Goal: Information Seeking & Learning: Check status

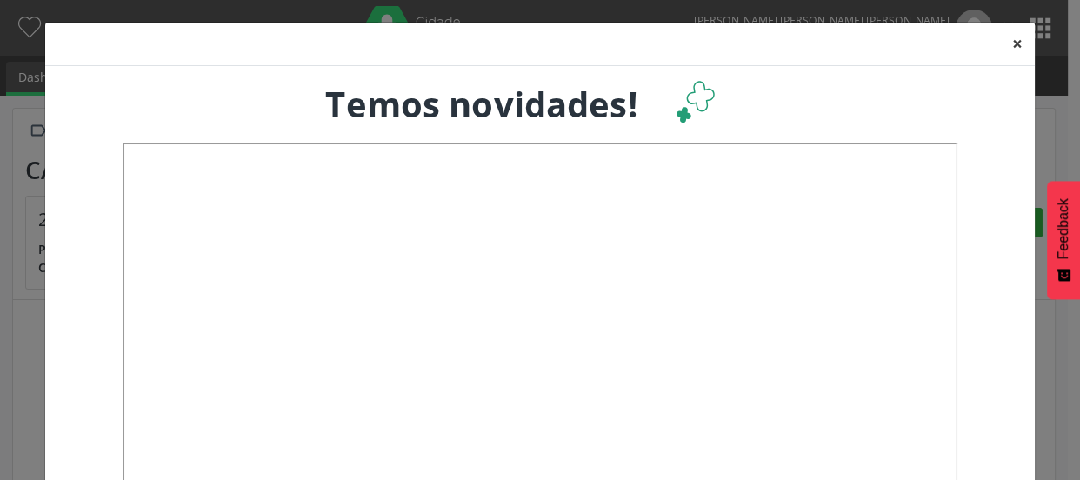
click at [1008, 42] on button "×" at bounding box center [1017, 44] width 35 height 43
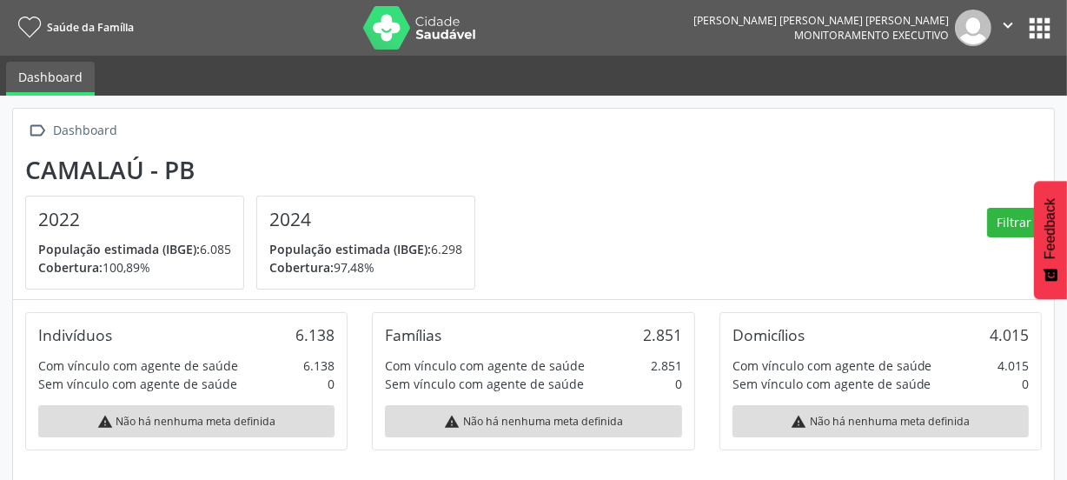
click at [1033, 25] on button "apps" at bounding box center [1040, 28] width 30 height 30
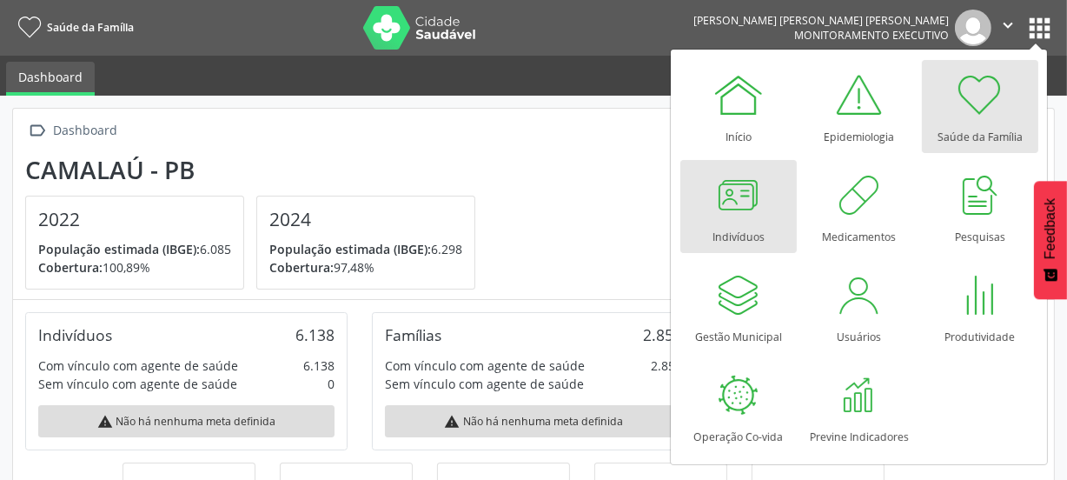
click at [747, 193] on div at bounding box center [739, 195] width 52 height 52
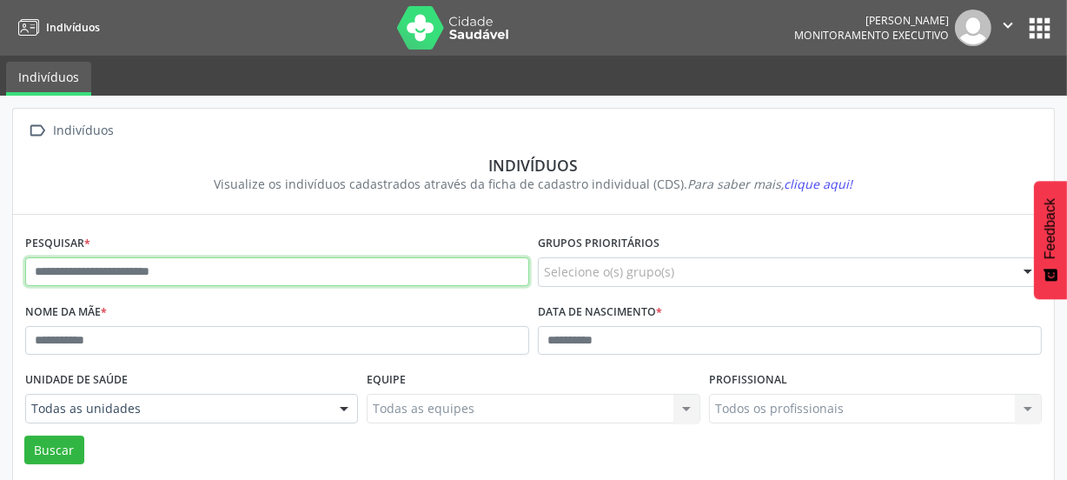
click at [276, 271] on input "text" at bounding box center [277, 272] width 504 height 30
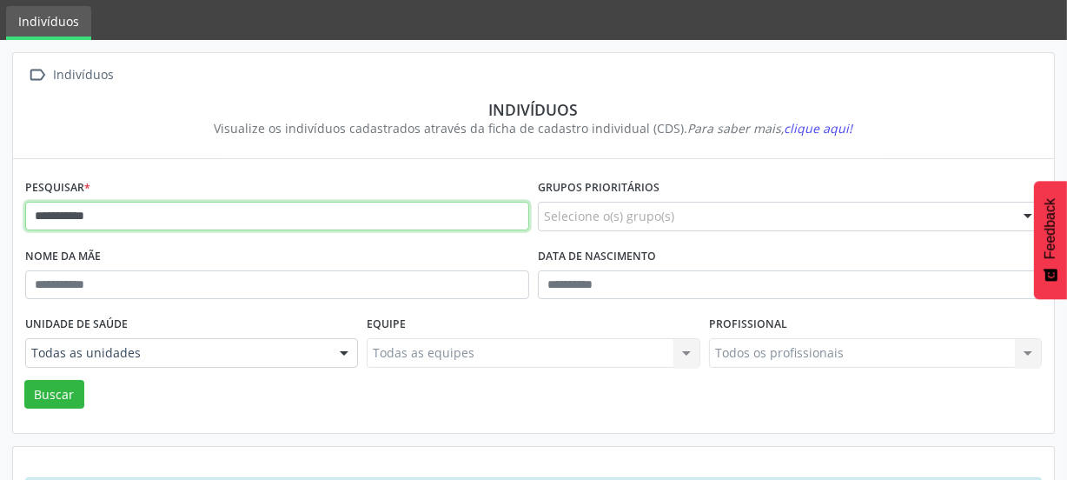
scroll to position [127, 0]
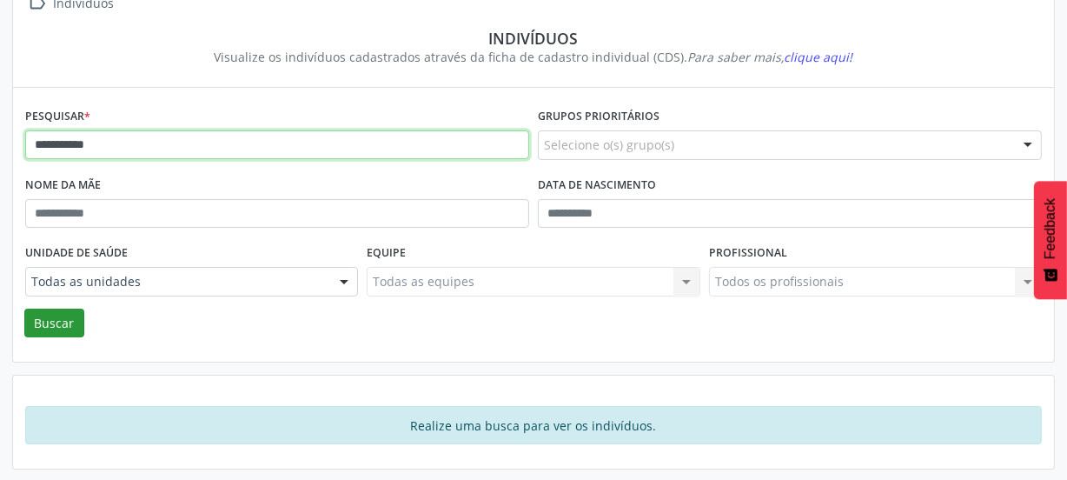
type input "**********"
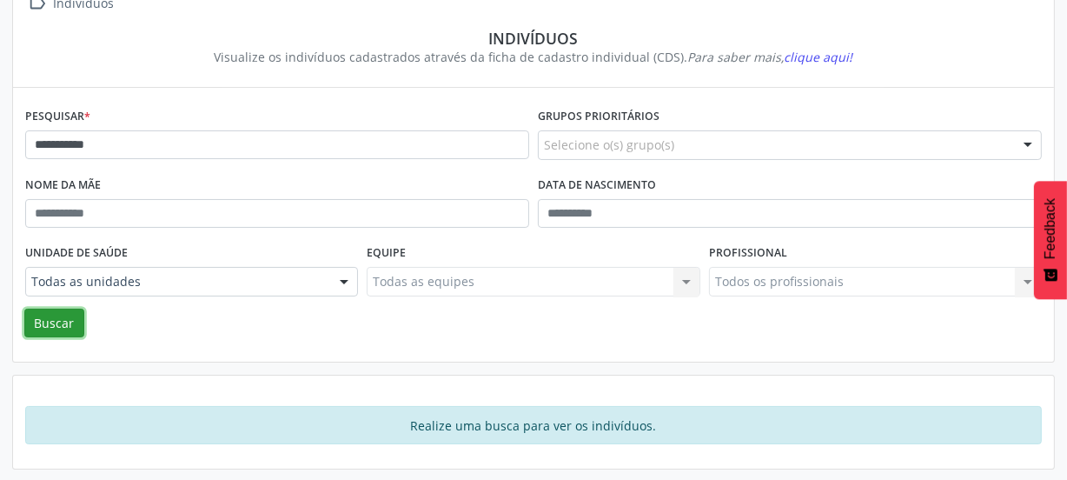
click at [63, 318] on button "Buscar" at bounding box center [54, 324] width 60 height 30
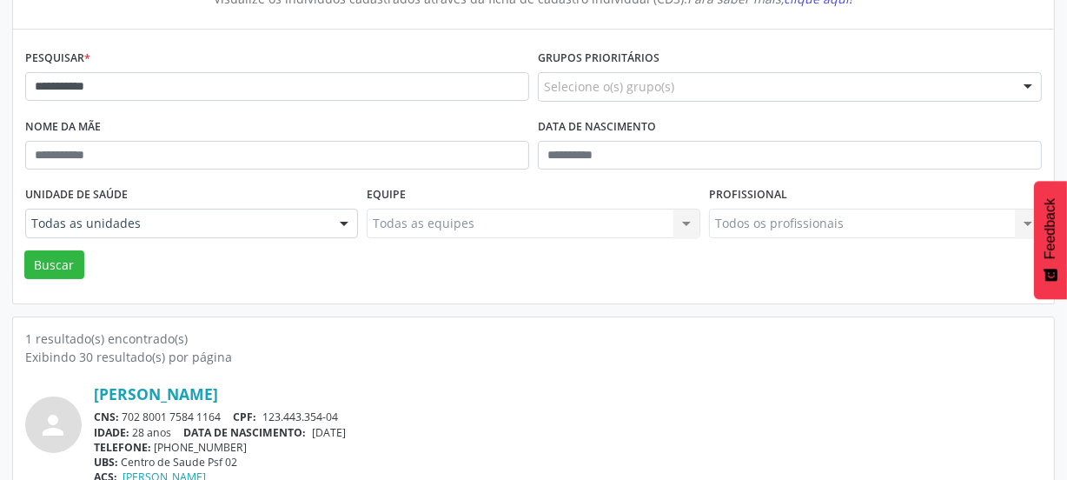
scroll to position [228, 0]
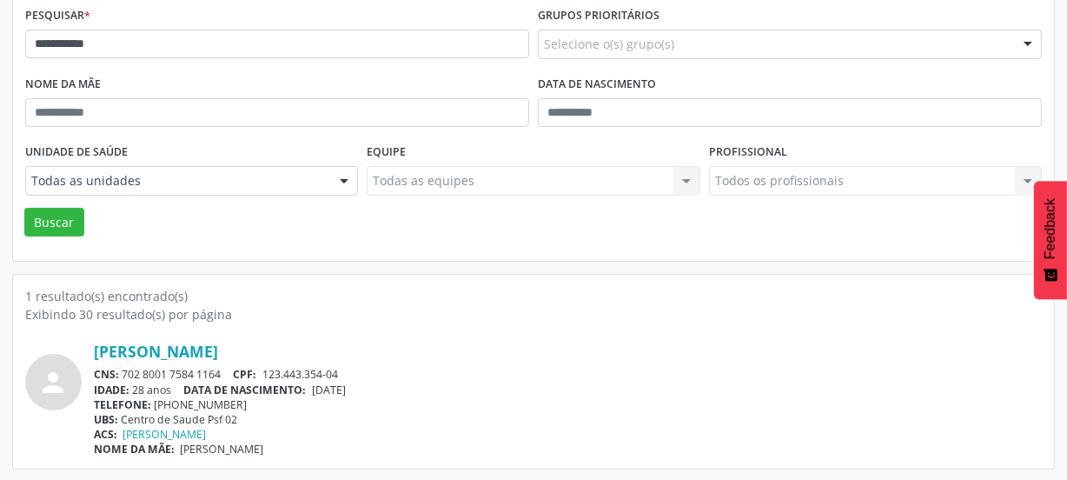
drag, startPoint x: 223, startPoint y: 371, endPoint x: 125, endPoint y: 373, distance: 98.2
click at [125, 373] on div "CNS: 702 8001 7584 1164 CPF: 123.443.354-04" at bounding box center [568, 374] width 948 height 15
copy div "702 8001 7584 1164"
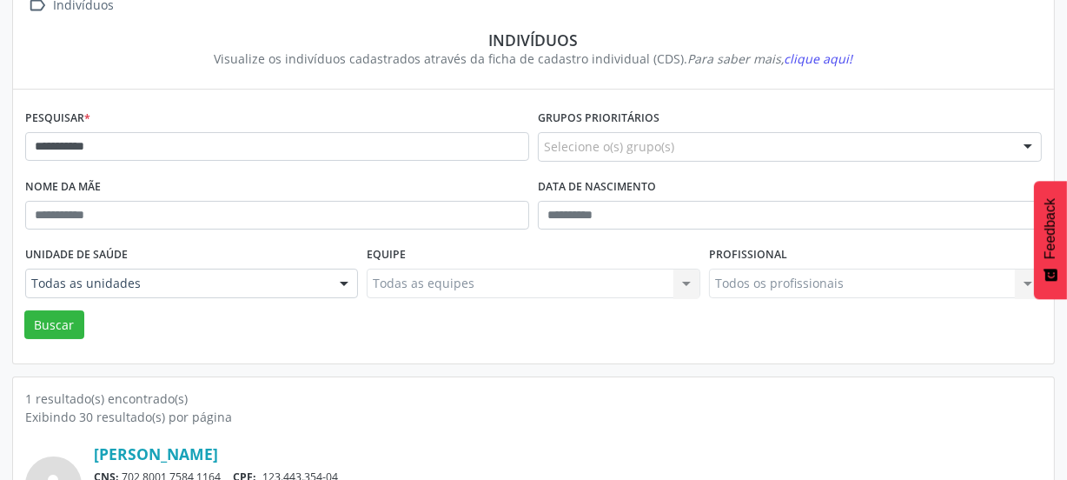
scroll to position [0, 0]
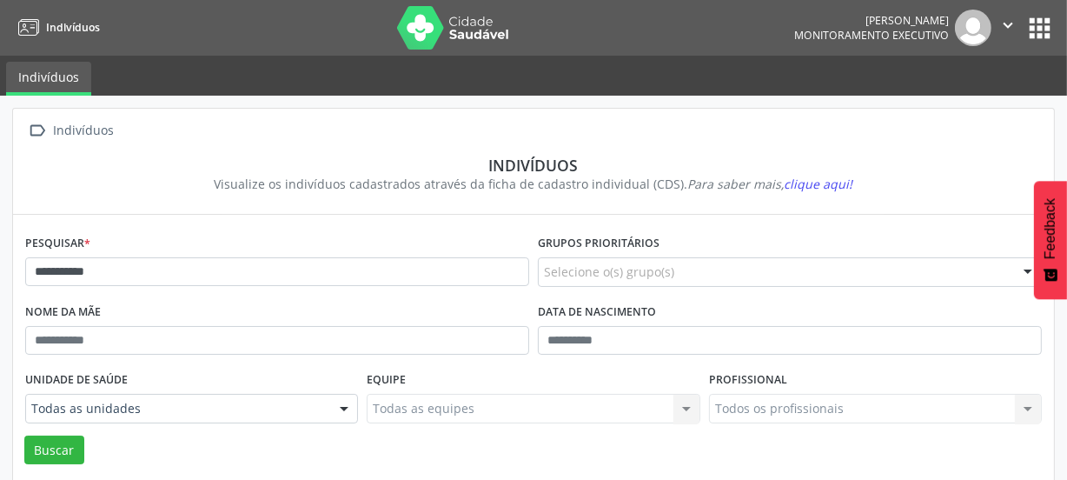
click at [415, 17] on img at bounding box center [453, 27] width 113 height 43
